Goal: Task Accomplishment & Management: Complete application form

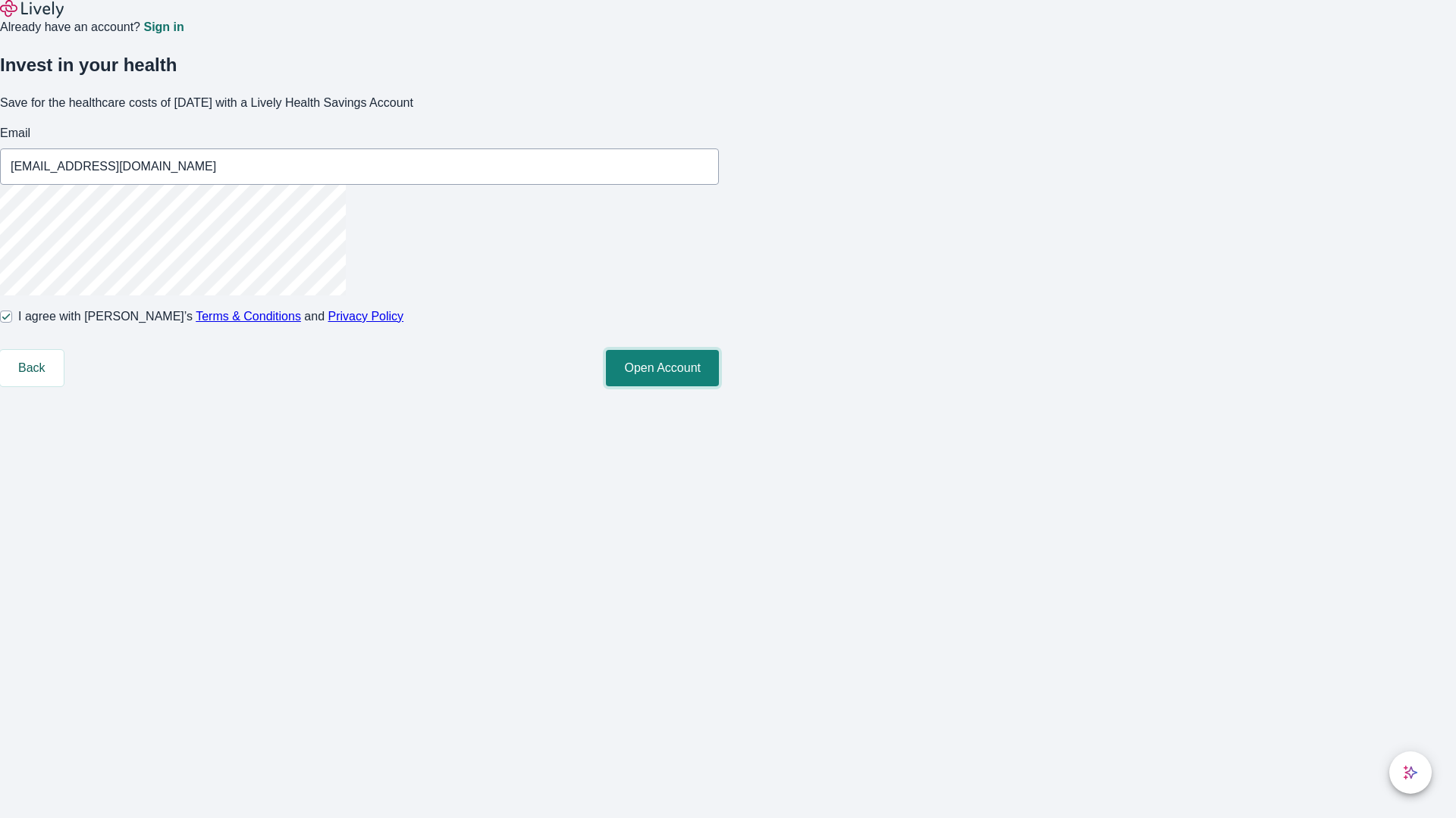
click at [718, 386] on button "Open Account" at bounding box center [661, 369] width 113 height 37
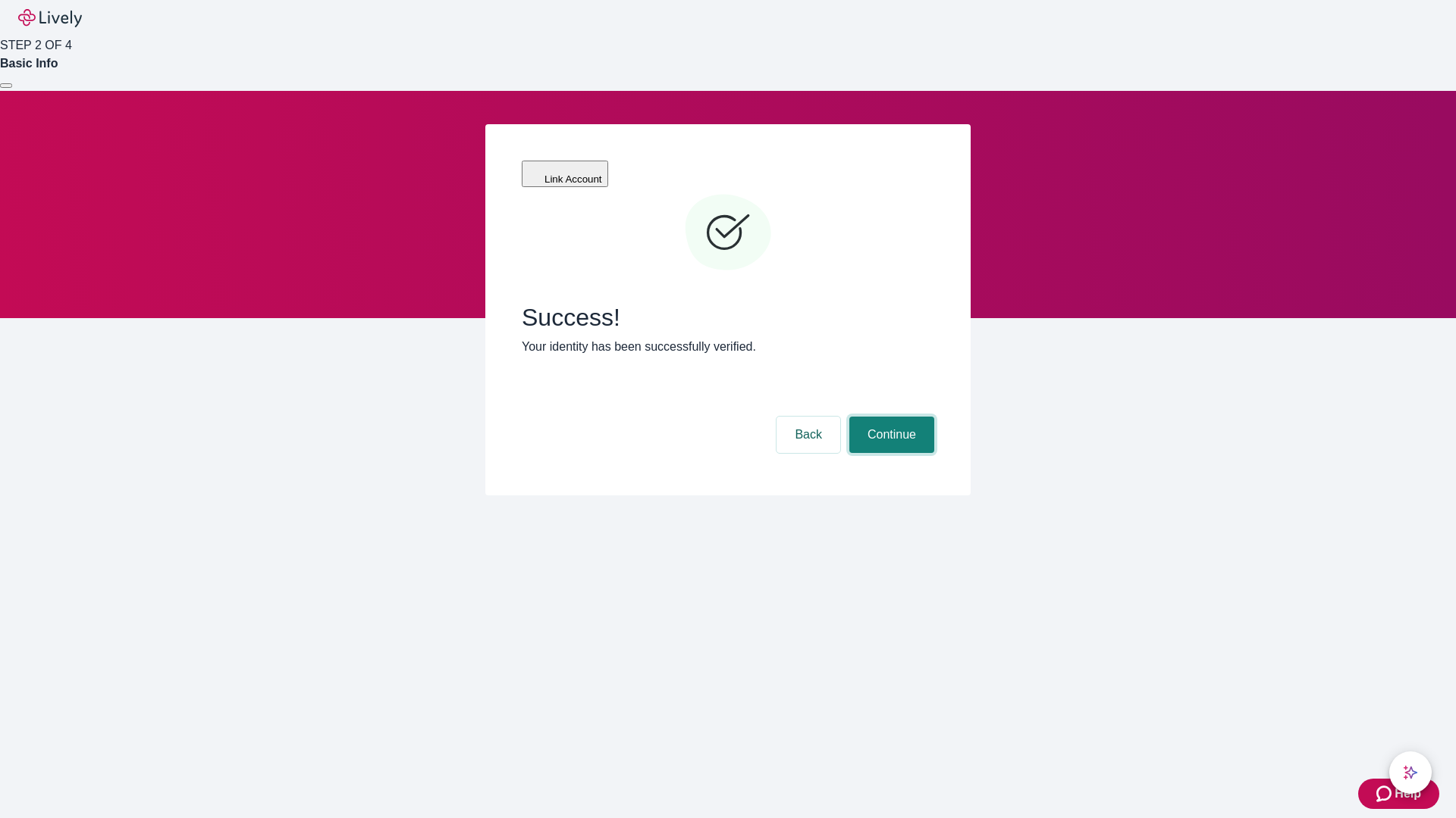
click at [889, 416] on button "Continue" at bounding box center [892, 435] width 85 height 37
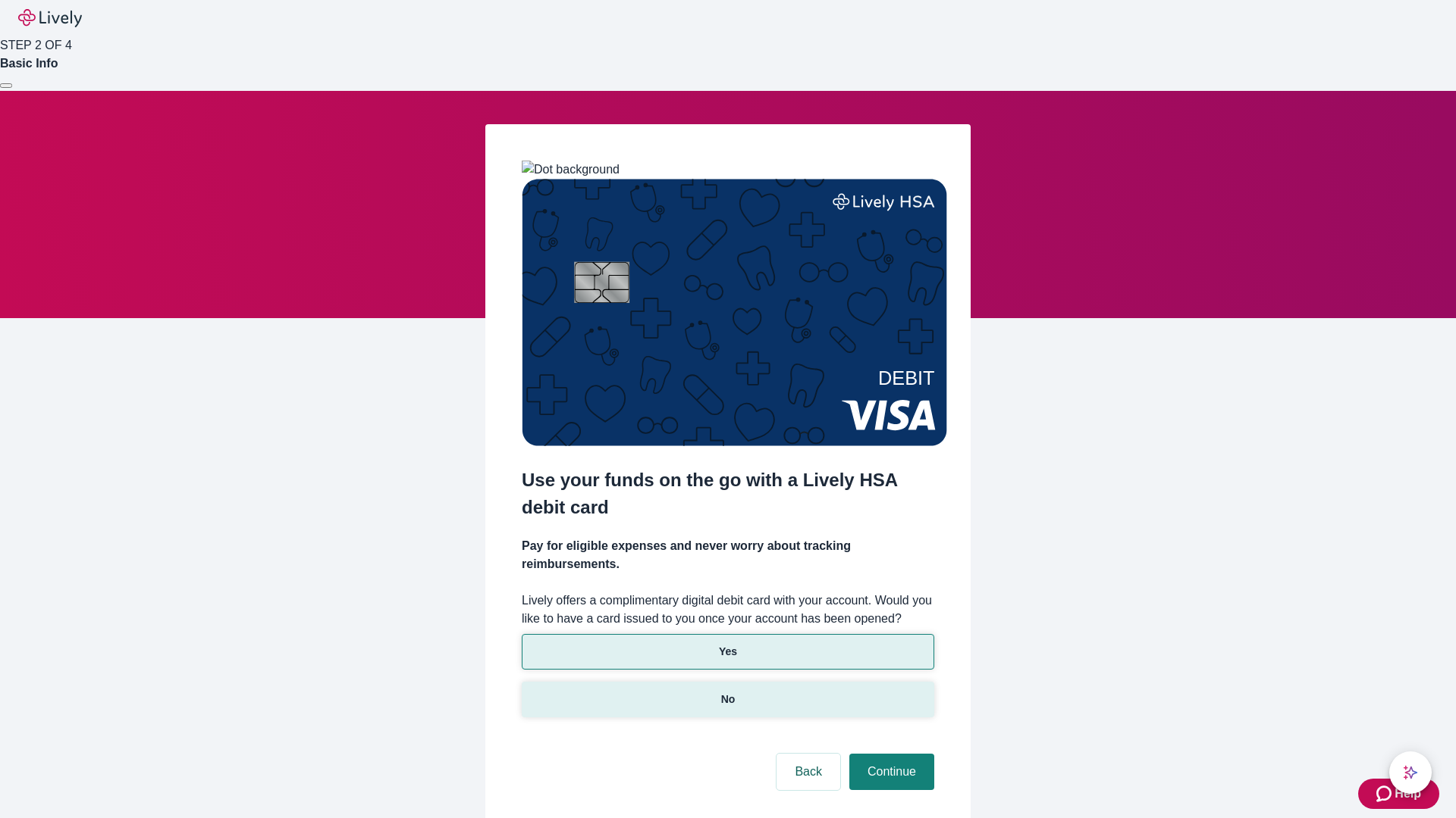
click at [727, 691] on p "No" at bounding box center [728, 699] width 15 height 16
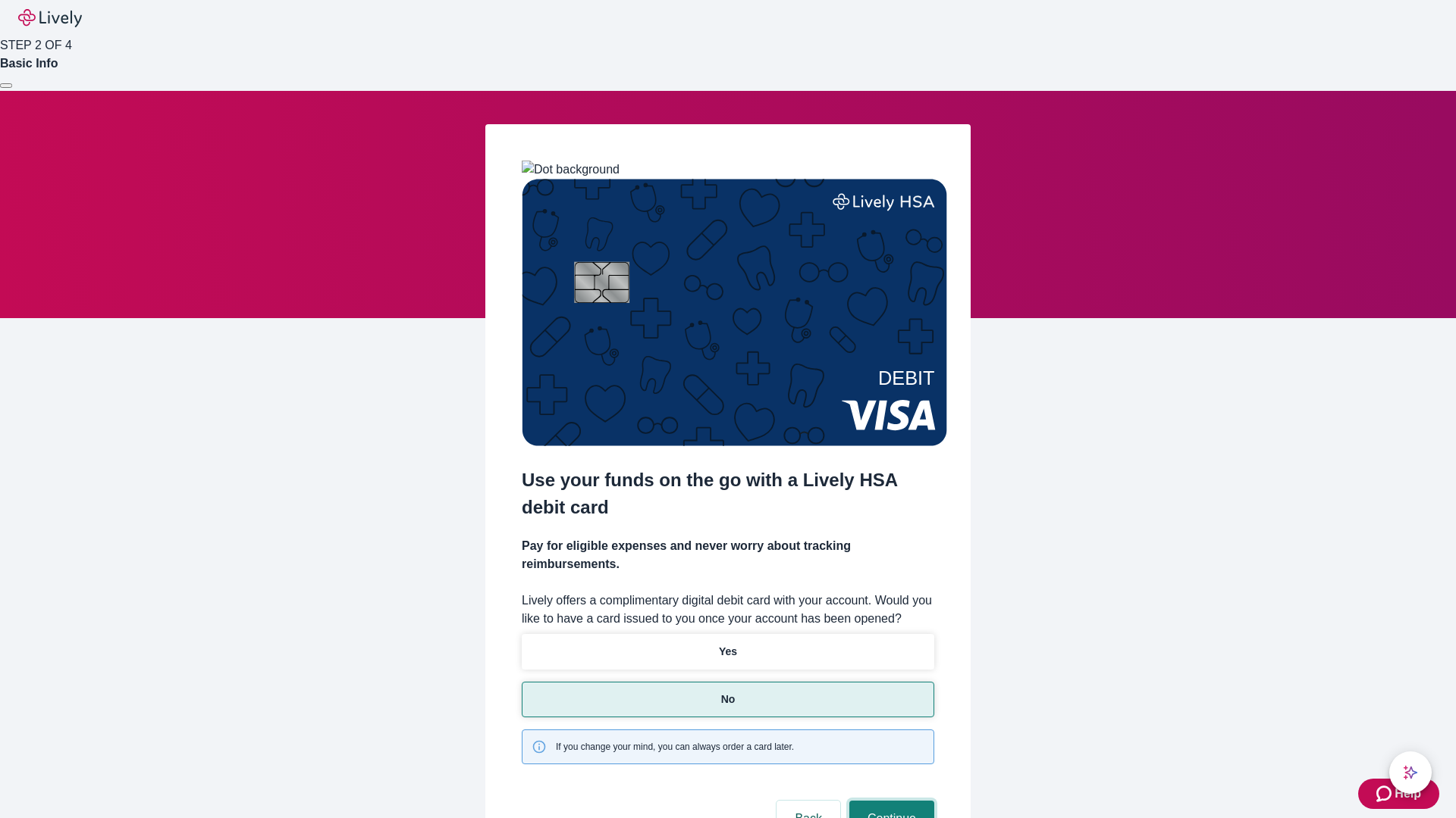
click at [889, 801] on button "Continue" at bounding box center [892, 819] width 85 height 37
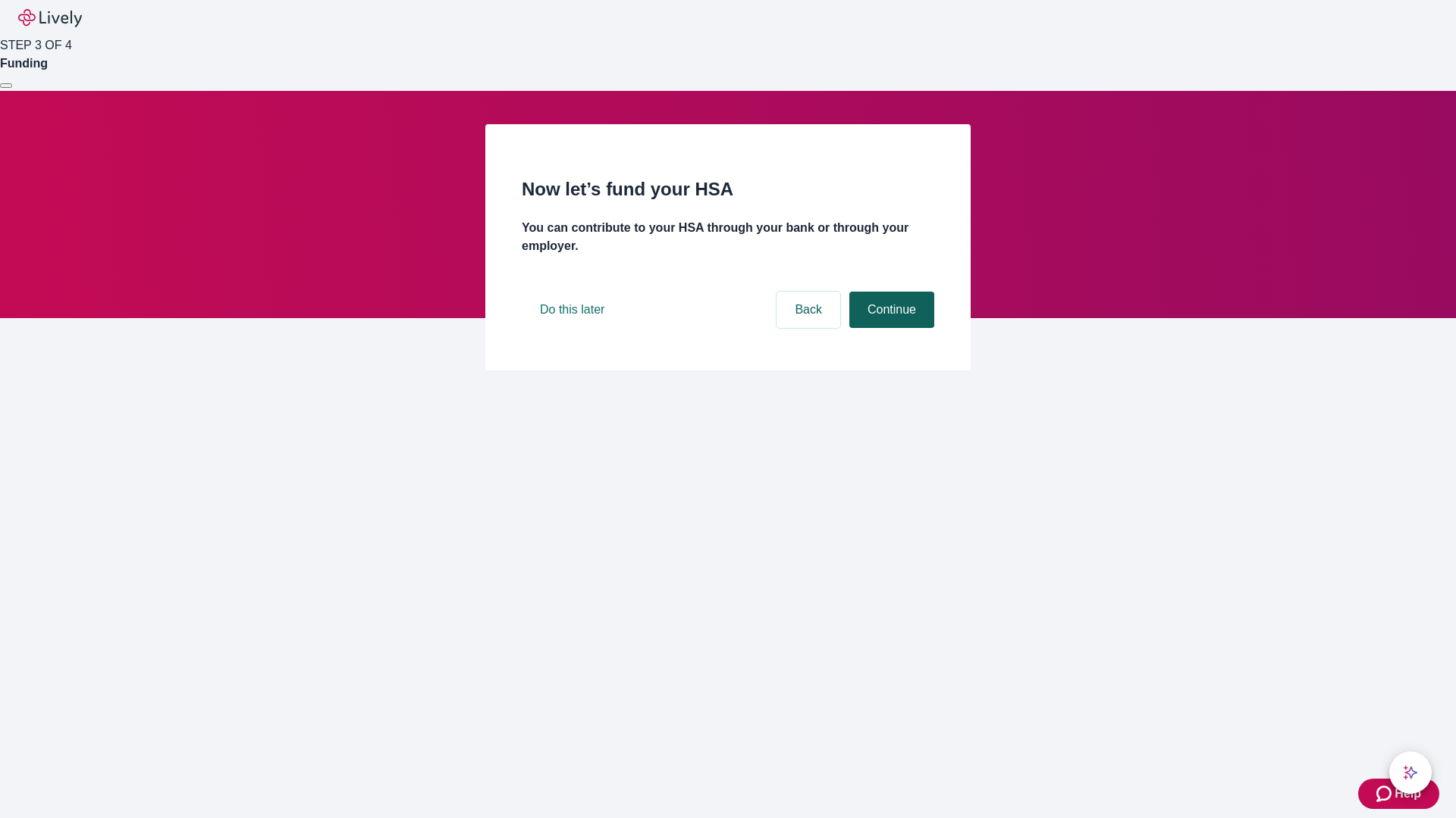
click at [889, 328] on button "Continue" at bounding box center [892, 310] width 85 height 37
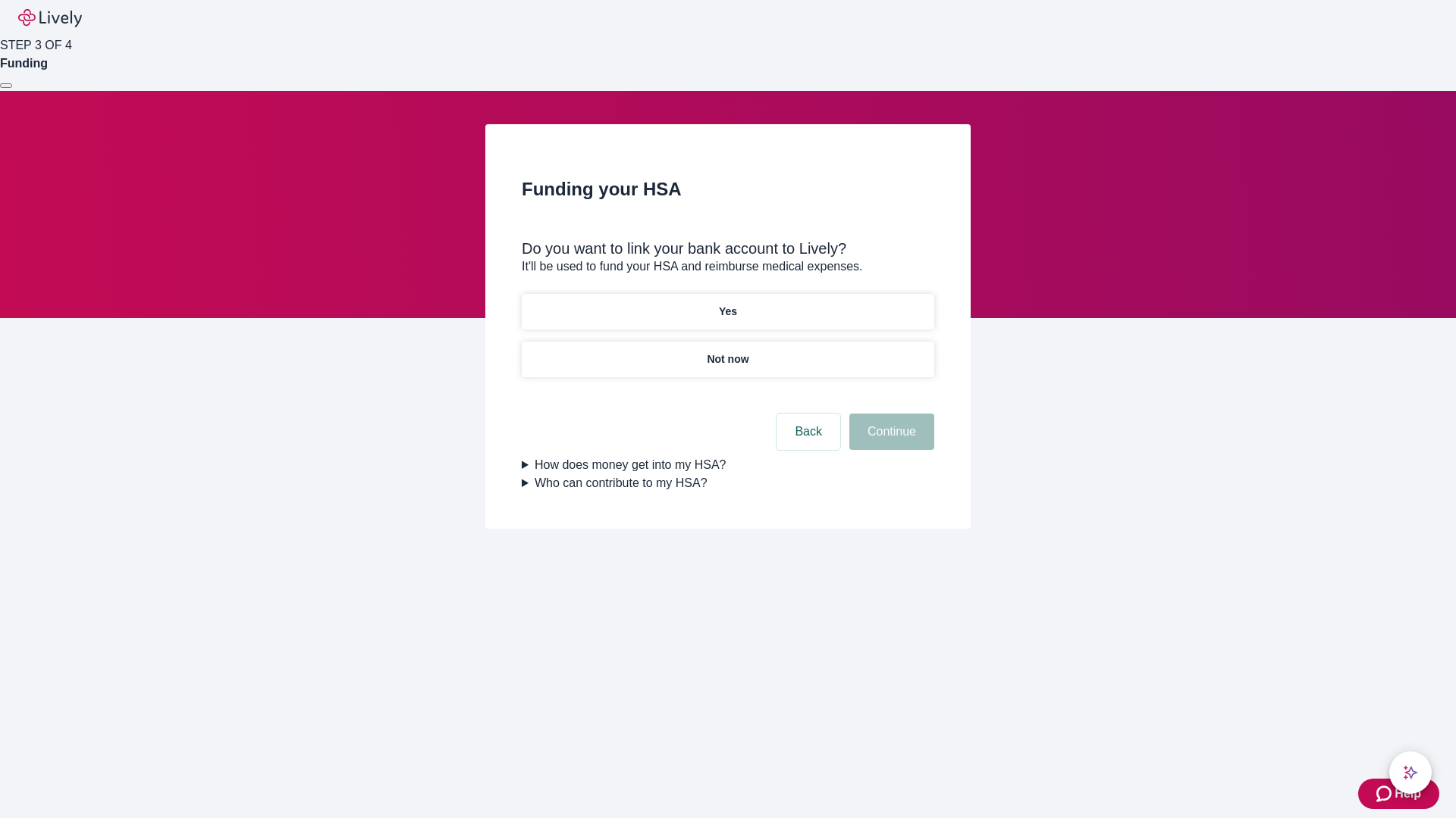
click at [727, 304] on p "Yes" at bounding box center [728, 311] width 18 height 16
click at [889, 414] on button "Continue" at bounding box center [892, 432] width 85 height 37
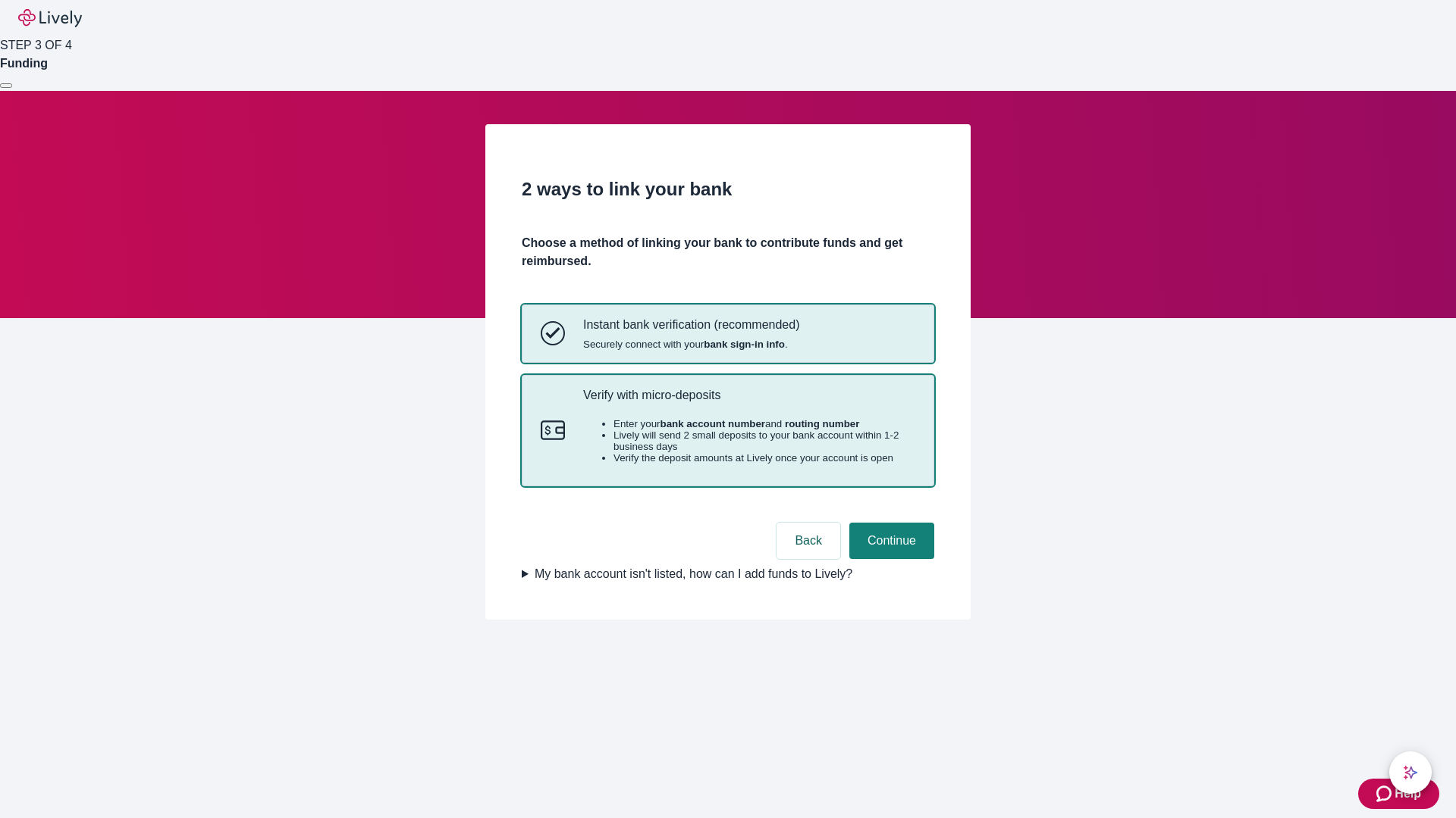
click at [749, 403] on p "Verify with micro-deposits" at bounding box center [749, 395] width 332 height 15
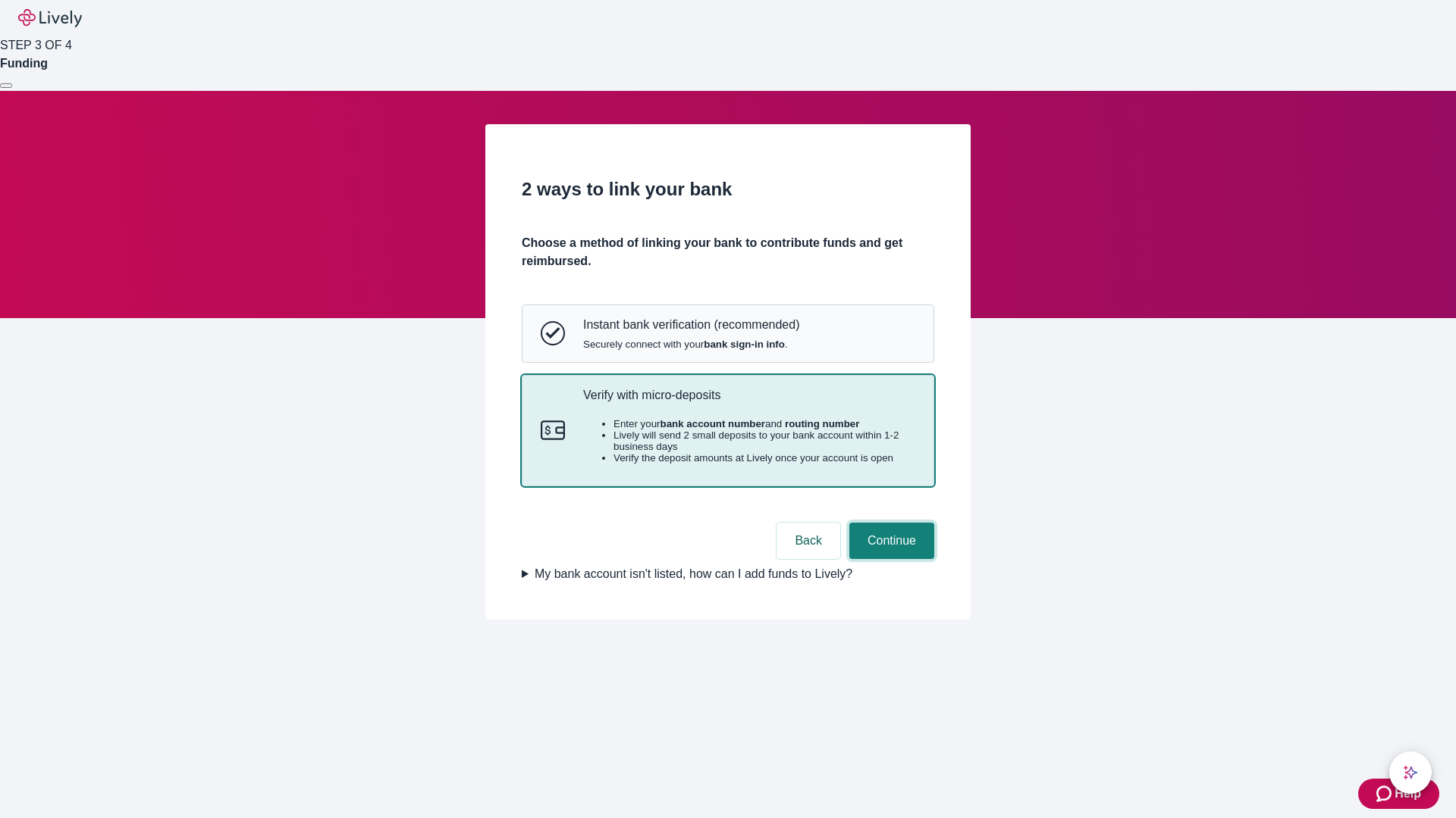
click at [889, 559] on button "Continue" at bounding box center [892, 541] width 85 height 37
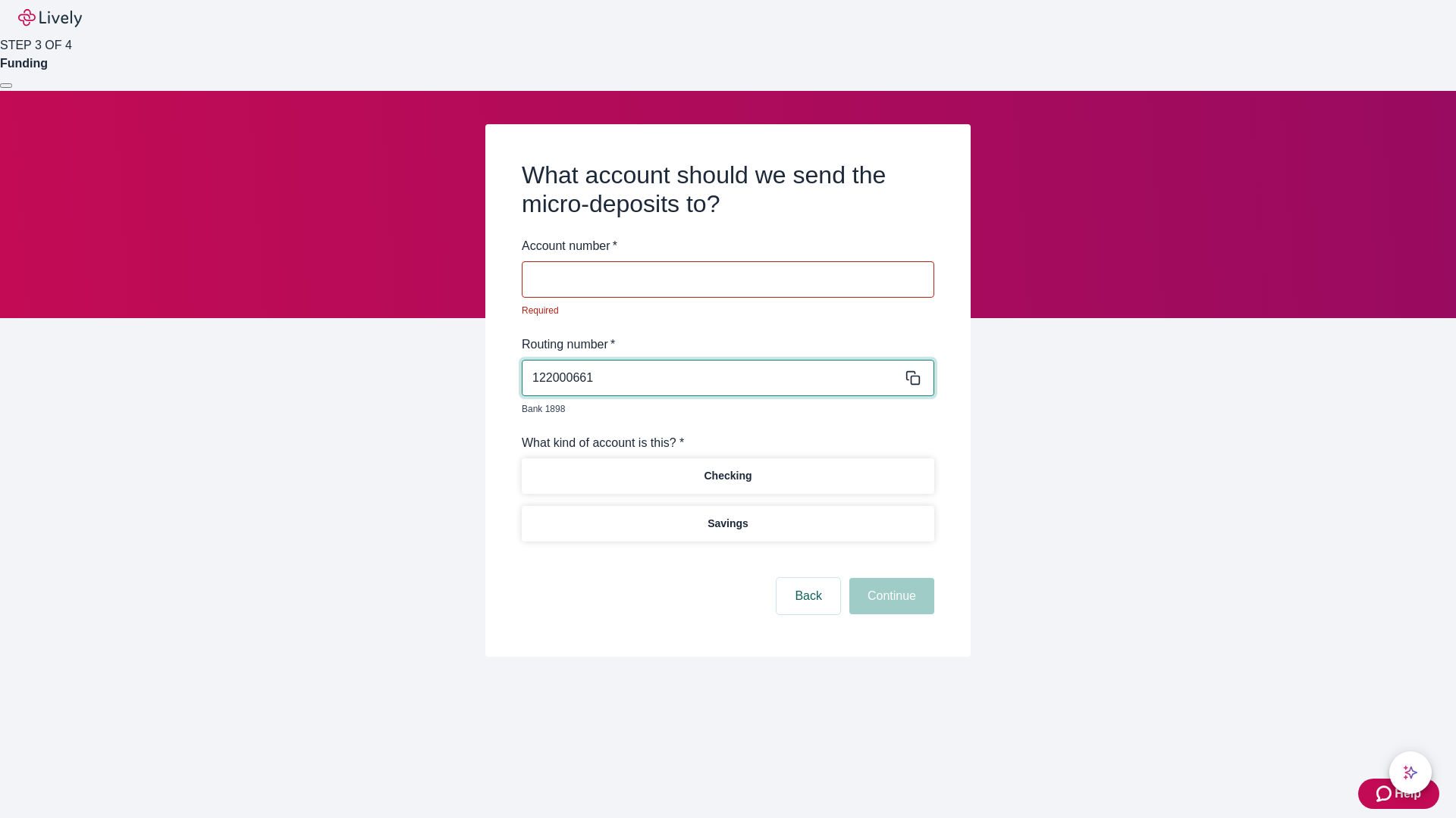
type input "122000661"
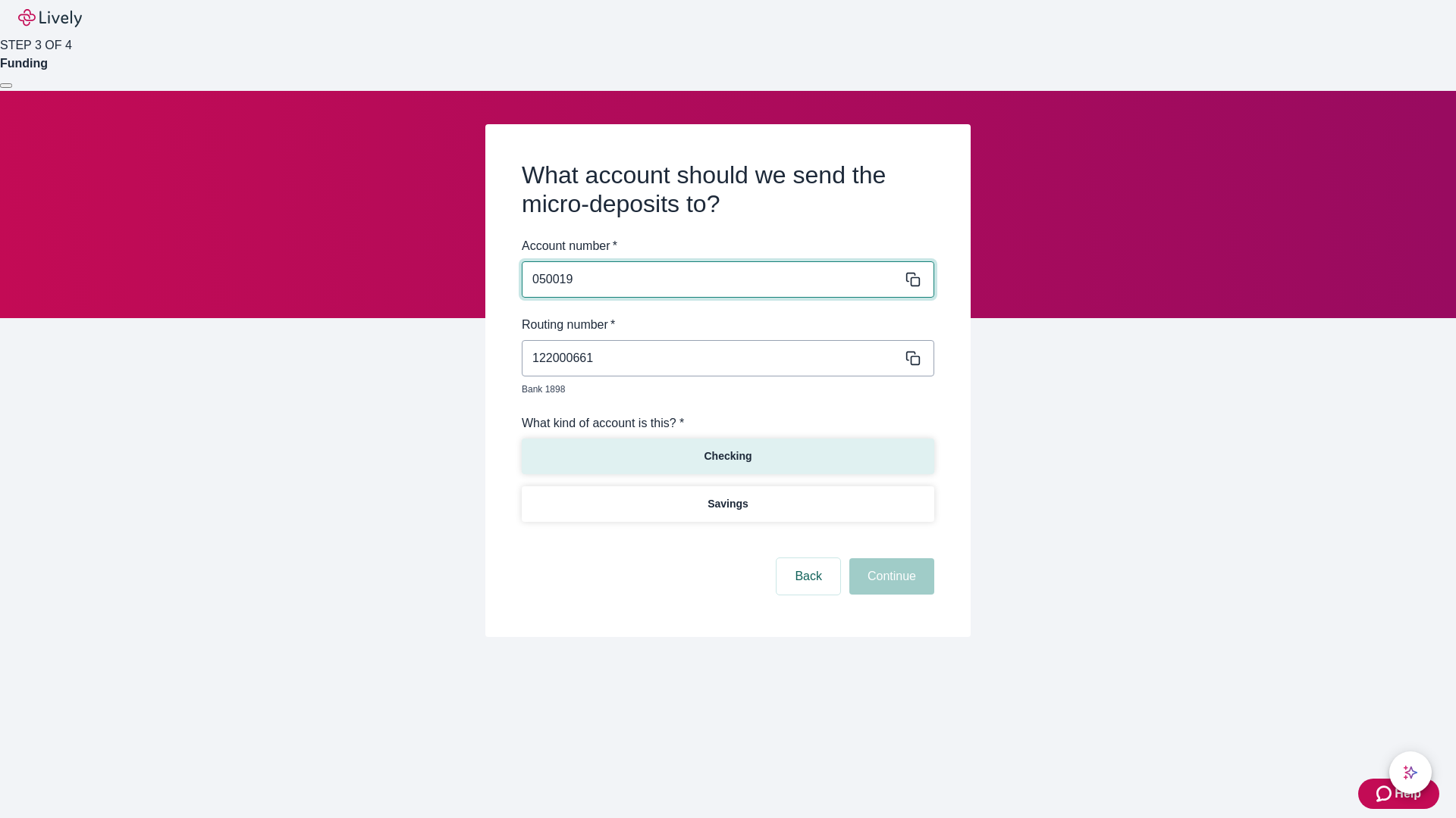
type input "050019"
click at [727, 448] on p "Checking" at bounding box center [728, 456] width 48 height 16
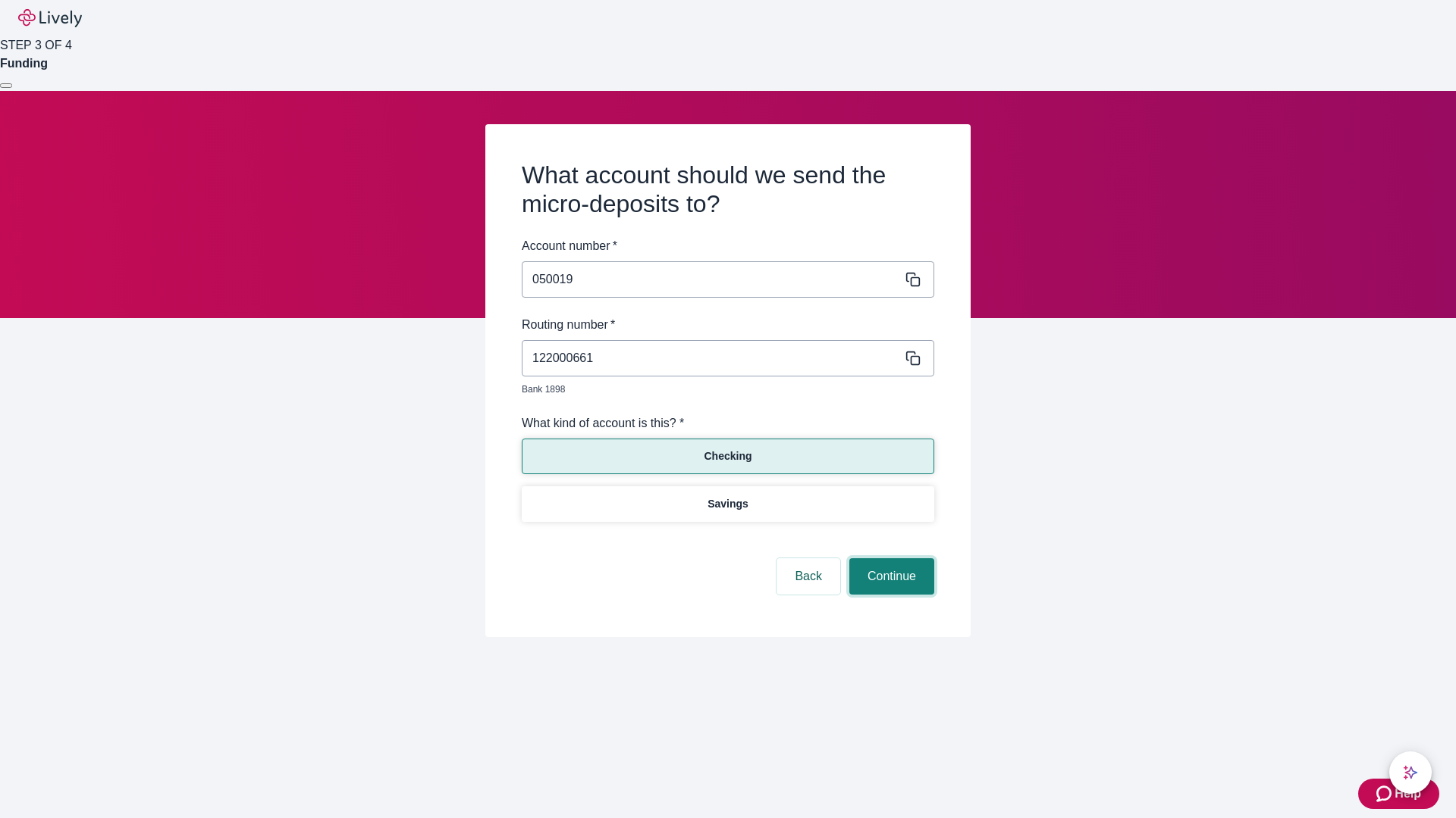
click at [889, 559] on button "Continue" at bounding box center [892, 577] width 85 height 37
